Goal: Find specific page/section

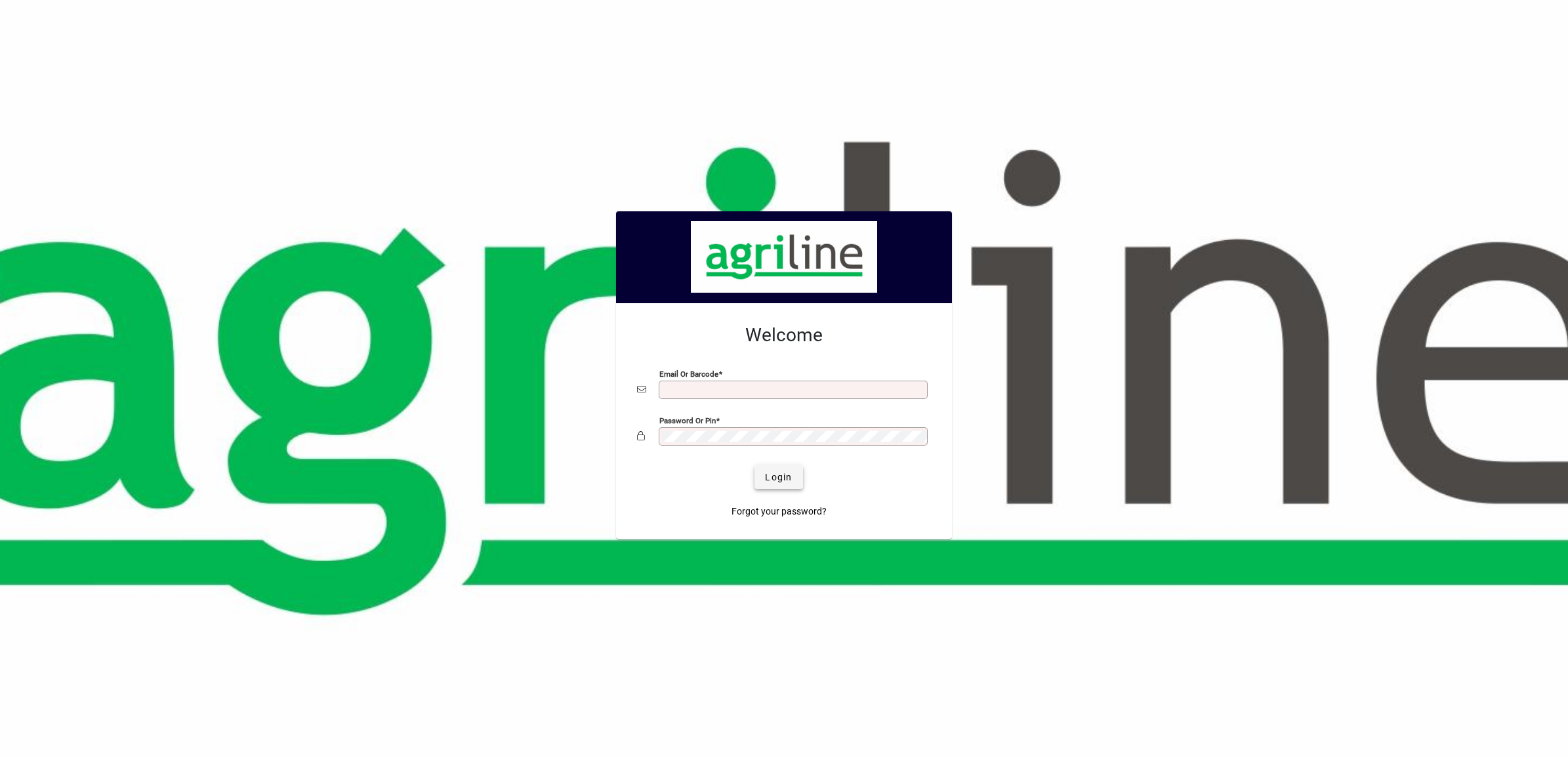
type input "**********"
click at [783, 473] on span "Login" at bounding box center [779, 477] width 27 height 13
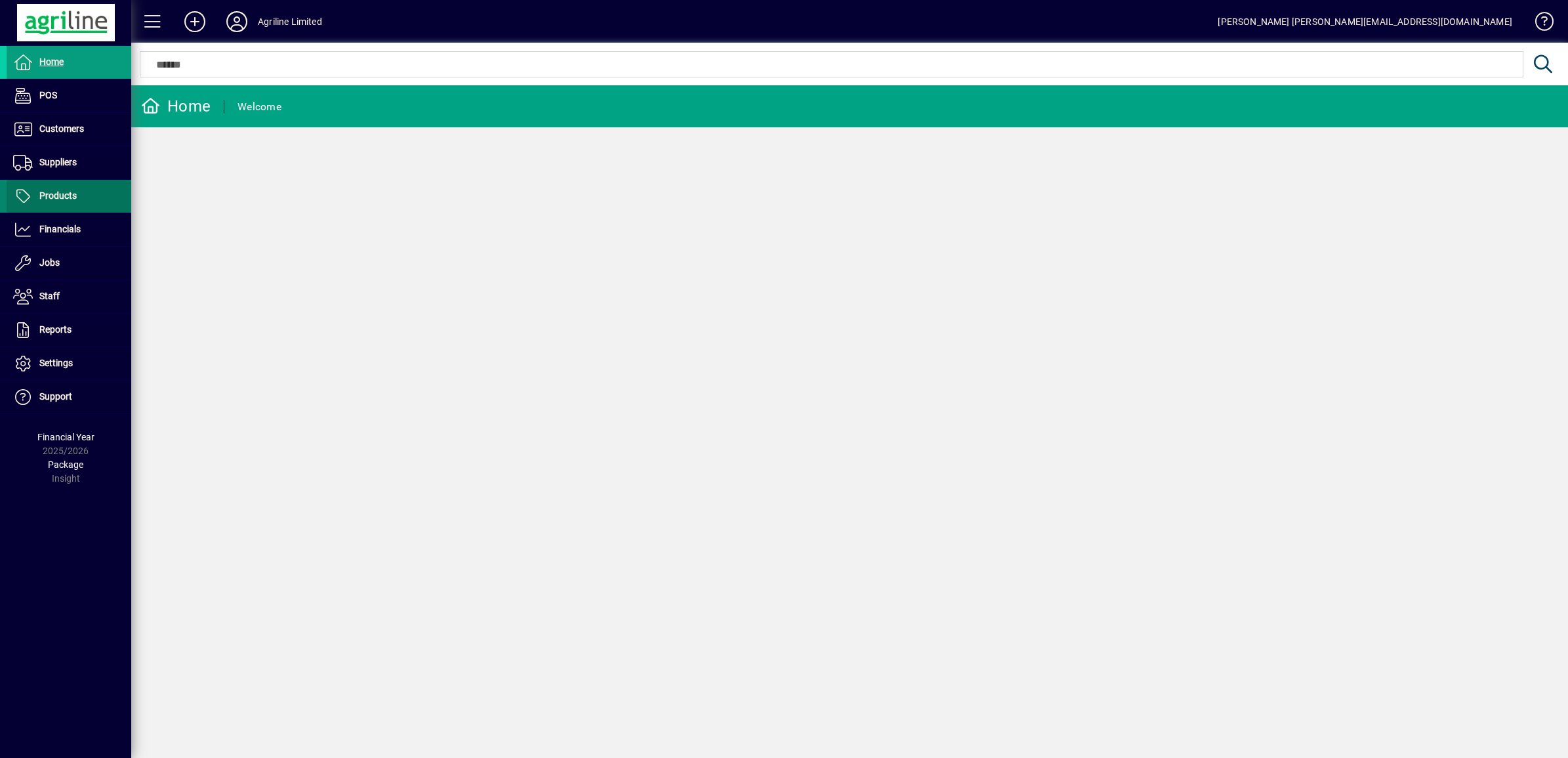
click at [61, 196] on span "Products" at bounding box center [58, 195] width 37 height 10
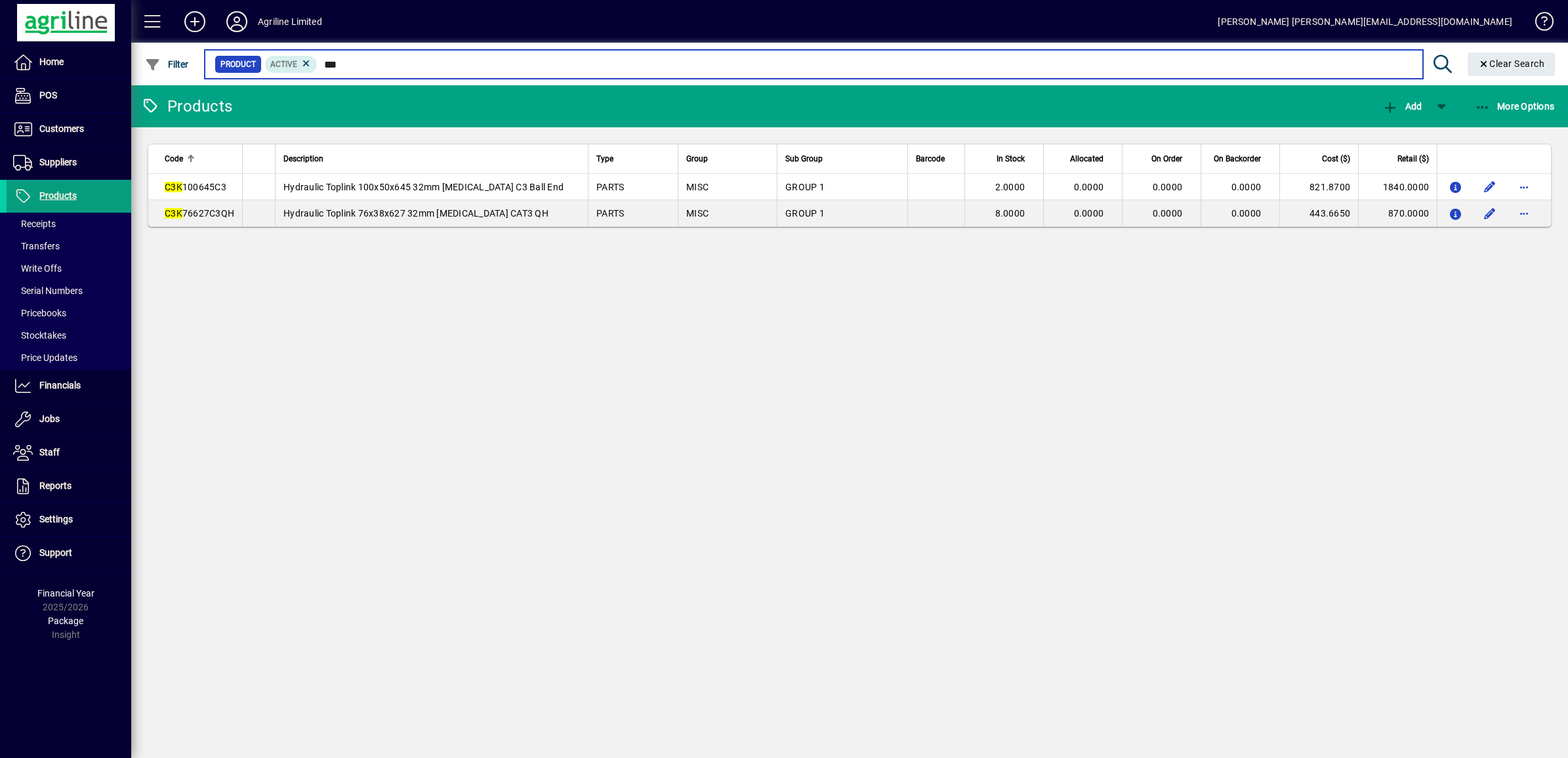
type input "***"
